Goal: Entertainment & Leisure: Consume media (video, audio)

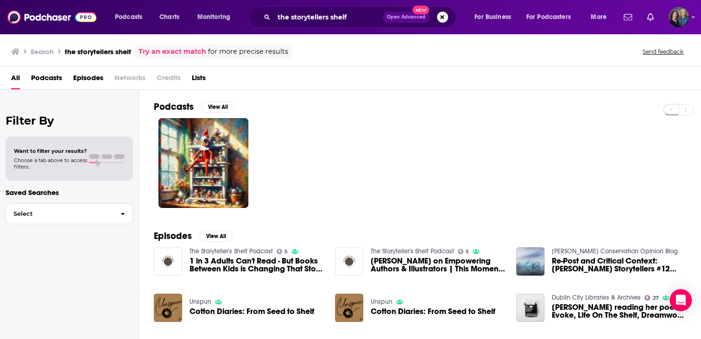
click at [230, 250] on link "The Storyteller's Shelf Podcast" at bounding box center [230, 251] width 83 height 8
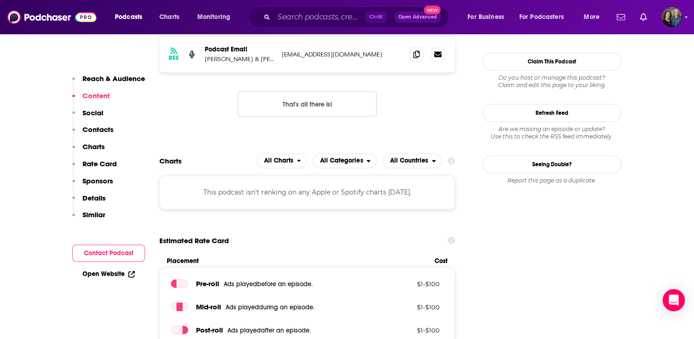
scroll to position [371, 0]
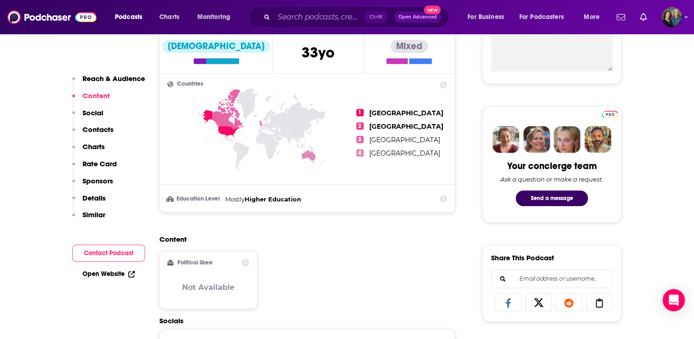
click at [104, 92] on p "Content" at bounding box center [95, 95] width 27 height 9
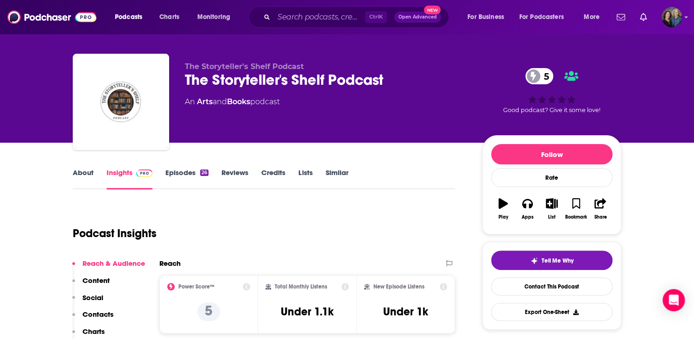
scroll to position [0, 0]
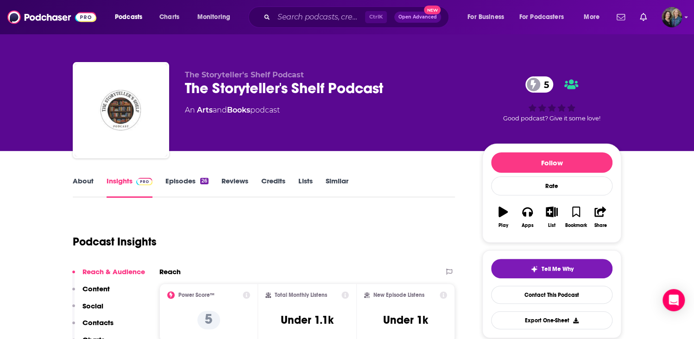
click at [190, 182] on link "Episodes 26" at bounding box center [186, 187] width 43 height 21
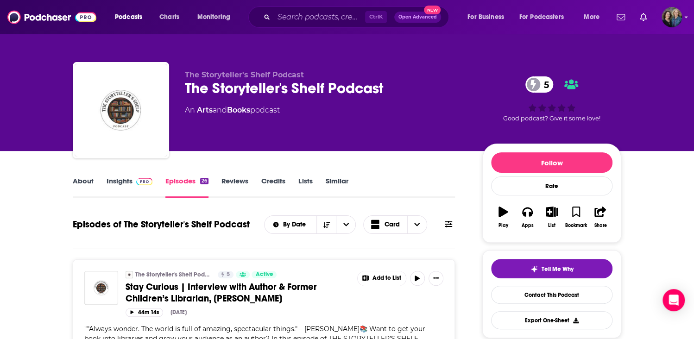
click at [83, 178] on link "About" at bounding box center [83, 187] width 21 height 21
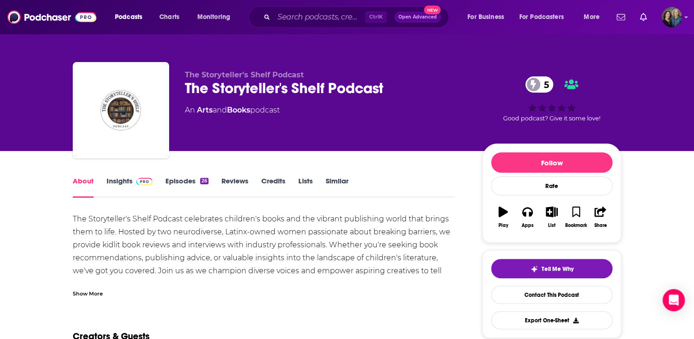
click at [120, 183] on link "Insights" at bounding box center [130, 187] width 46 height 21
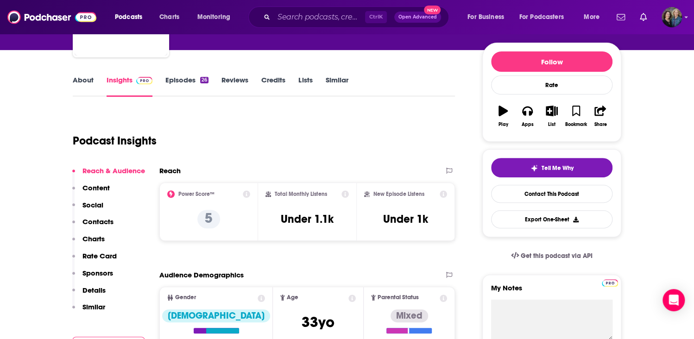
scroll to position [93, 0]
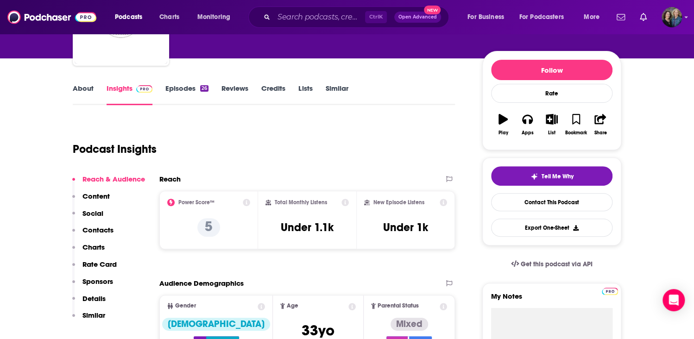
click at [180, 88] on link "Episodes 26" at bounding box center [186, 94] width 43 height 21
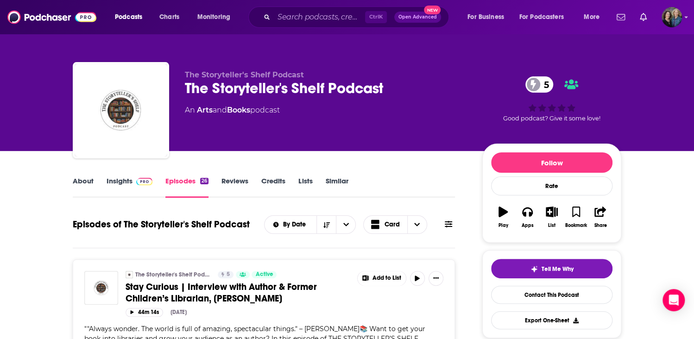
scroll to position [185, 0]
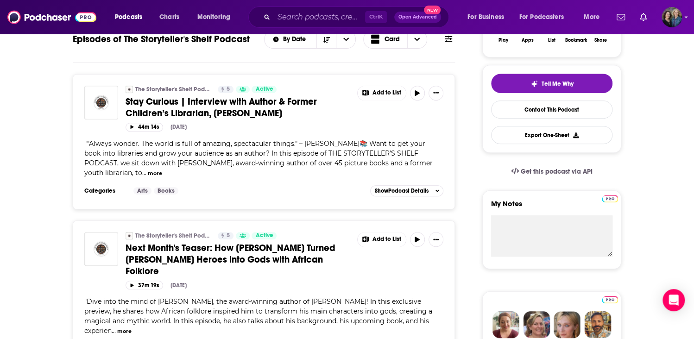
click at [235, 114] on span "Stay Curious | Interview with Author & Former Children’s Librarian, [PERSON_NAM…" at bounding box center [221, 107] width 191 height 23
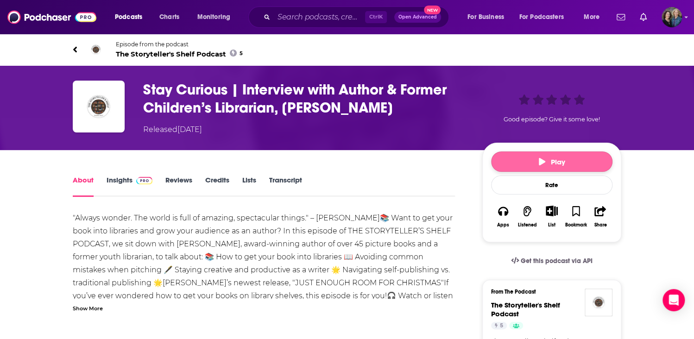
click at [542, 158] on span "Play" at bounding box center [552, 162] width 26 height 9
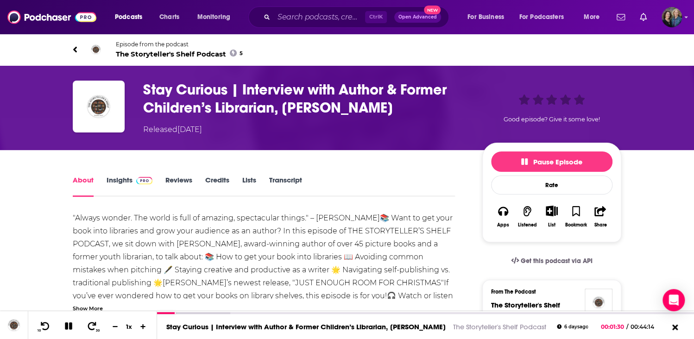
click at [88, 180] on link "About" at bounding box center [83, 186] width 21 height 21
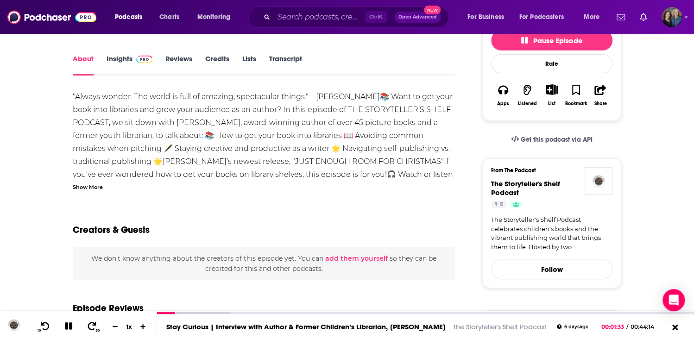
scroll to position [93, 0]
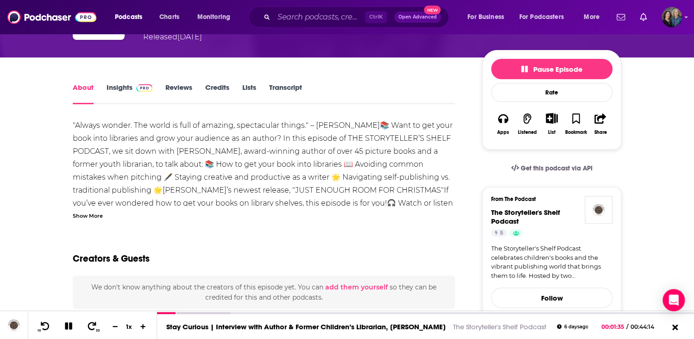
click at [123, 83] on link "Insights" at bounding box center [130, 93] width 46 height 21
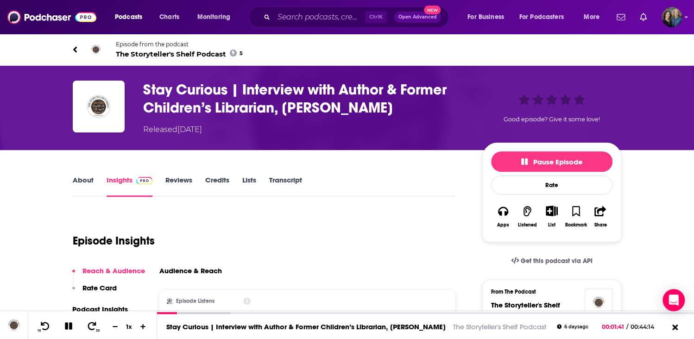
click at [75, 50] on icon at bounding box center [75, 49] width 4 height 6
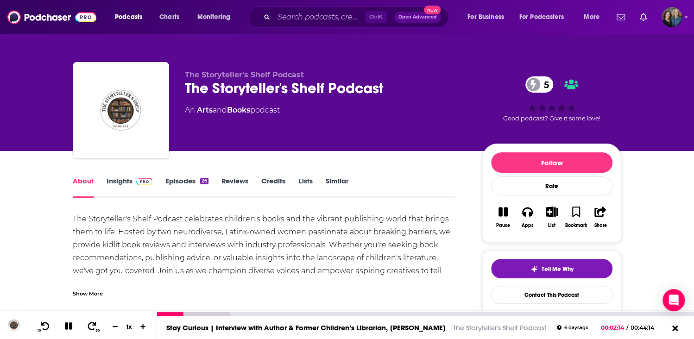
click at [70, 327] on icon at bounding box center [68, 325] width 7 height 7
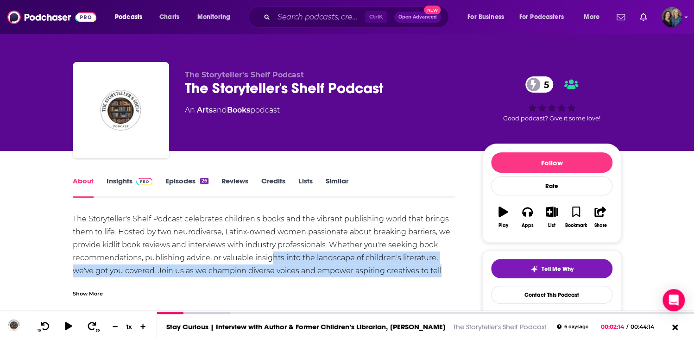
drag, startPoint x: 451, startPoint y: 270, endPoint x: 272, endPoint y: 259, distance: 179.1
click at [272, 259] on div "The Storyteller's Shelf Podcast celebrates children's books and the vibrant pub…" at bounding box center [264, 252] width 382 height 78
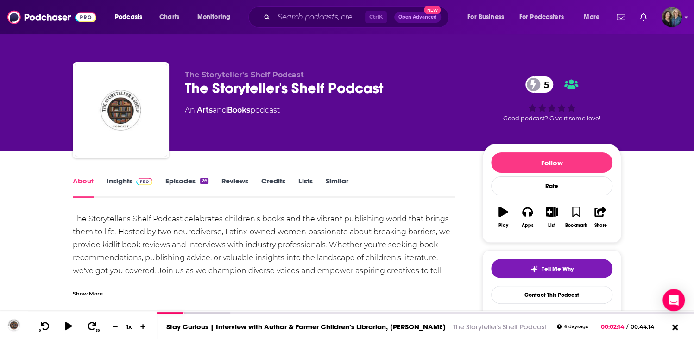
click at [89, 291] on div "Show More" at bounding box center [88, 293] width 30 height 9
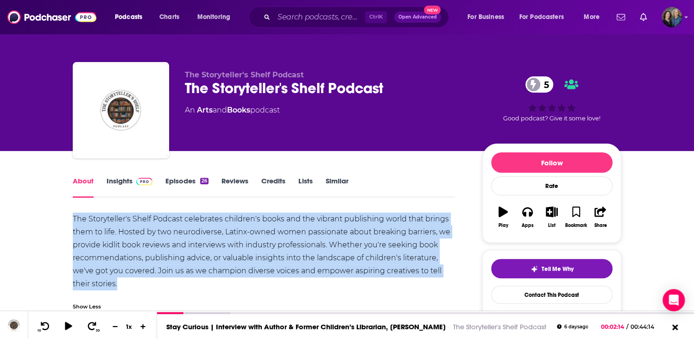
drag, startPoint x: 123, startPoint y: 285, endPoint x: 65, endPoint y: 209, distance: 95.9
copy div "The Storyteller's Shelf Podcast celebrates children's books and the vibrant pub…"
